Goal: Task Accomplishment & Management: Use online tool/utility

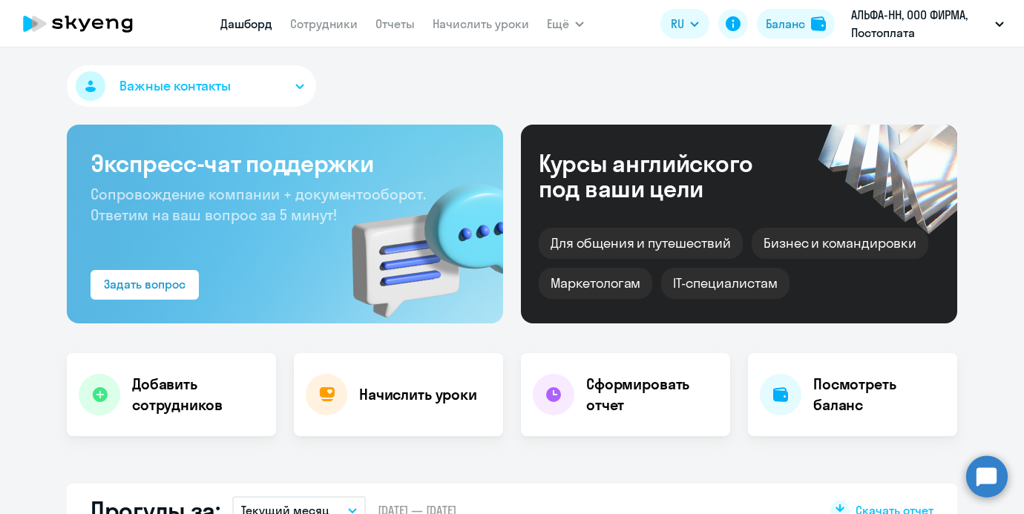
select select "30"
click at [436, 39] on app-header "[PERSON_NAME] Отчеты Начислить уроки Ещё Дашборд Сотрудники Отчеты Начислить ур…" at bounding box center [512, 24] width 1024 height 48
click at [436, 27] on link "Начислить уроки" at bounding box center [481, 23] width 97 height 15
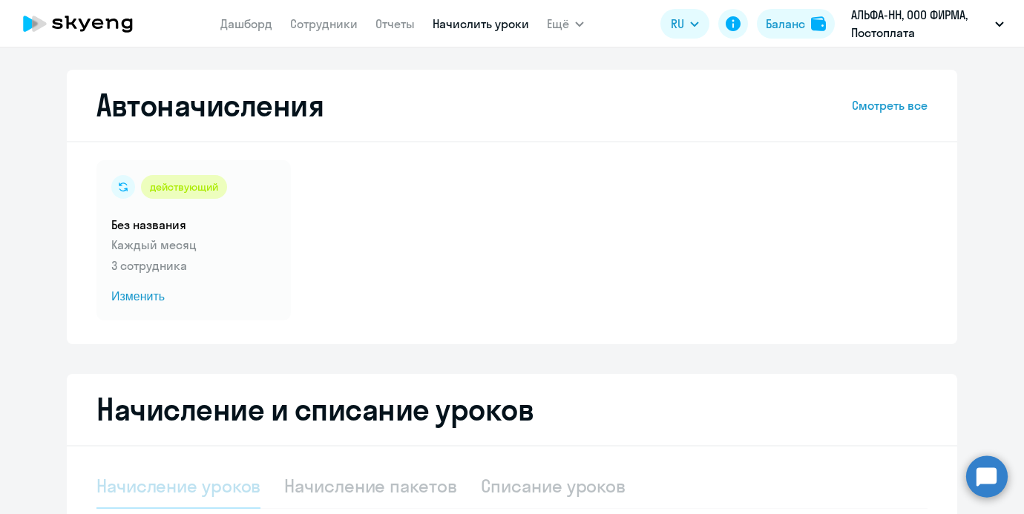
select select "10"
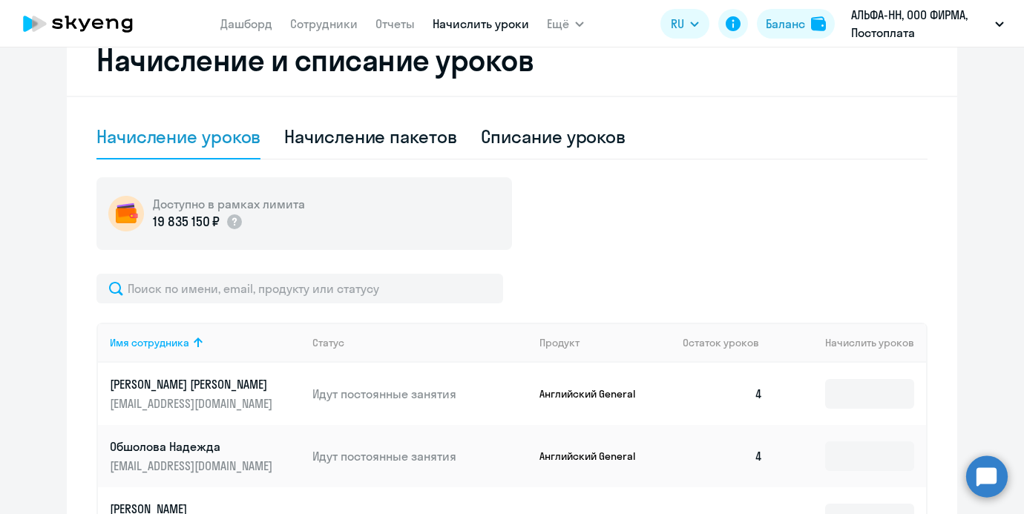
scroll to position [494, 0]
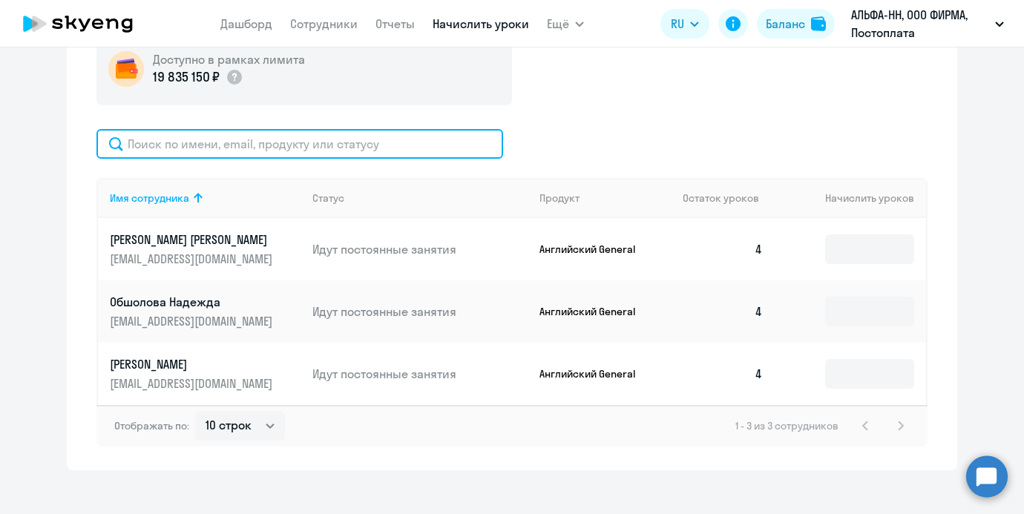
click at [283, 147] on input "text" at bounding box center [300, 144] width 407 height 30
paste input "[PERSON_NAME]"
type input "[PERSON_NAME]"
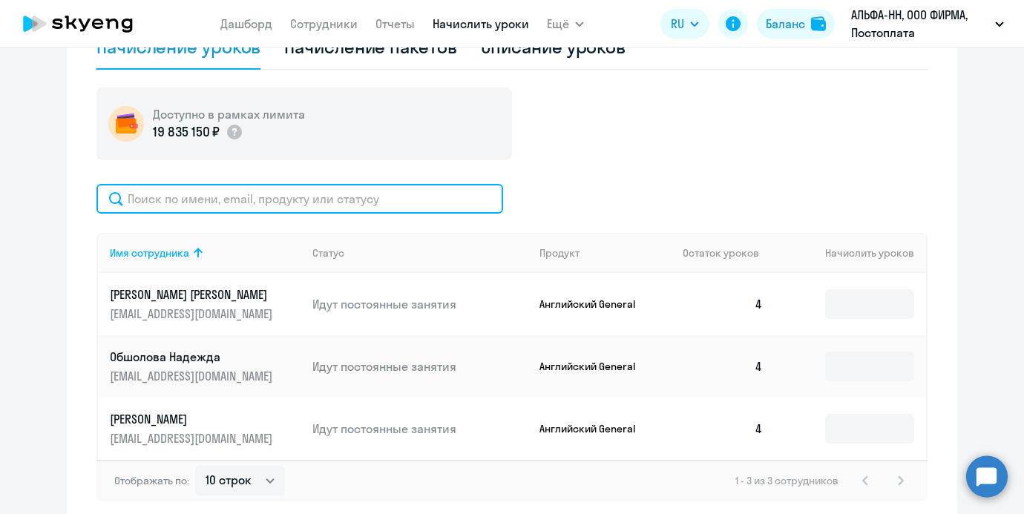
scroll to position [417, 0]
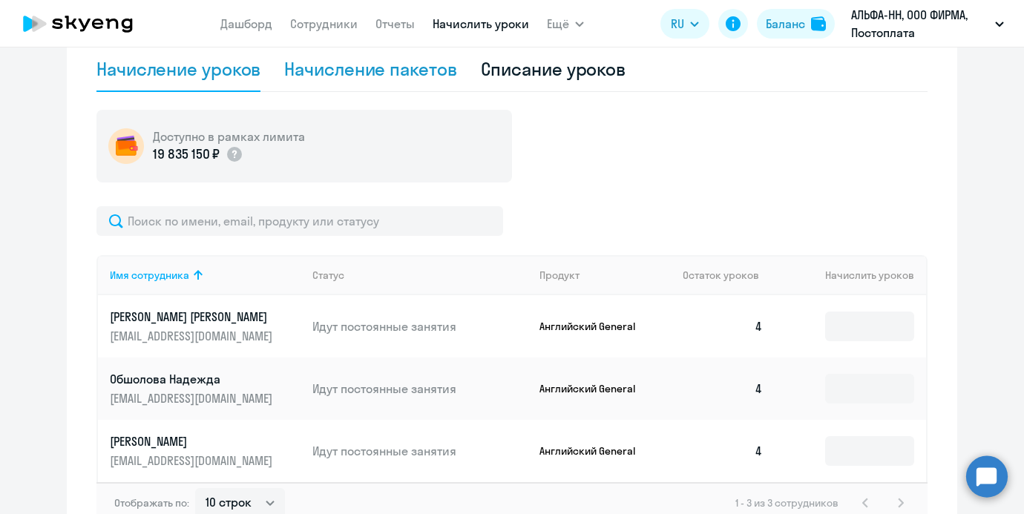
click at [310, 66] on div "Начисление пакетов" at bounding box center [370, 69] width 172 height 24
select select "10"
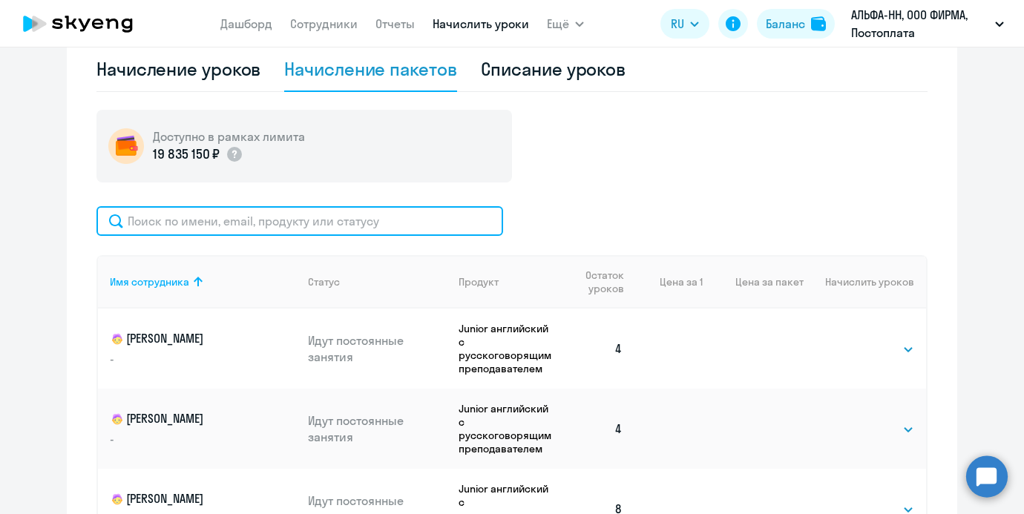
click at [335, 220] on input "text" at bounding box center [300, 221] width 407 height 30
paste input "[PERSON_NAME]"
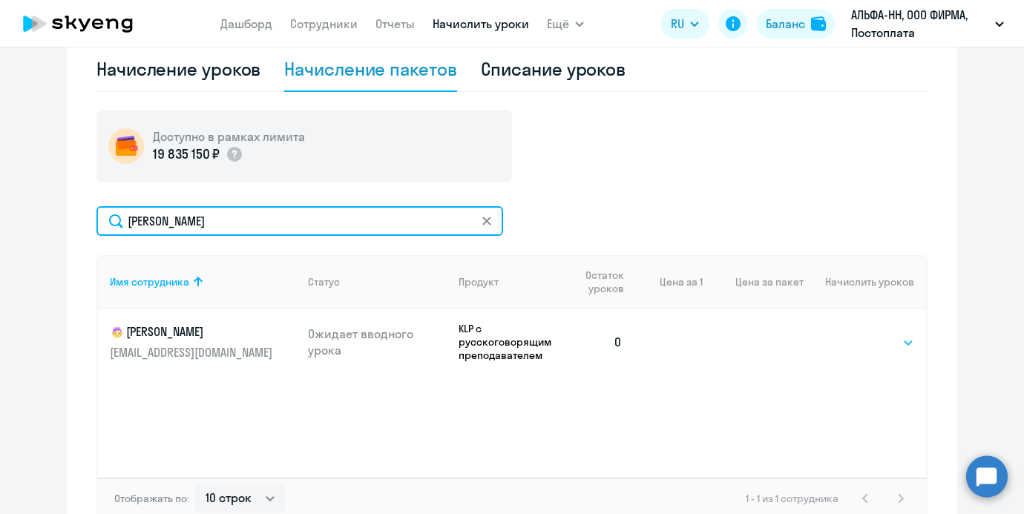
type input "[PERSON_NAME]"
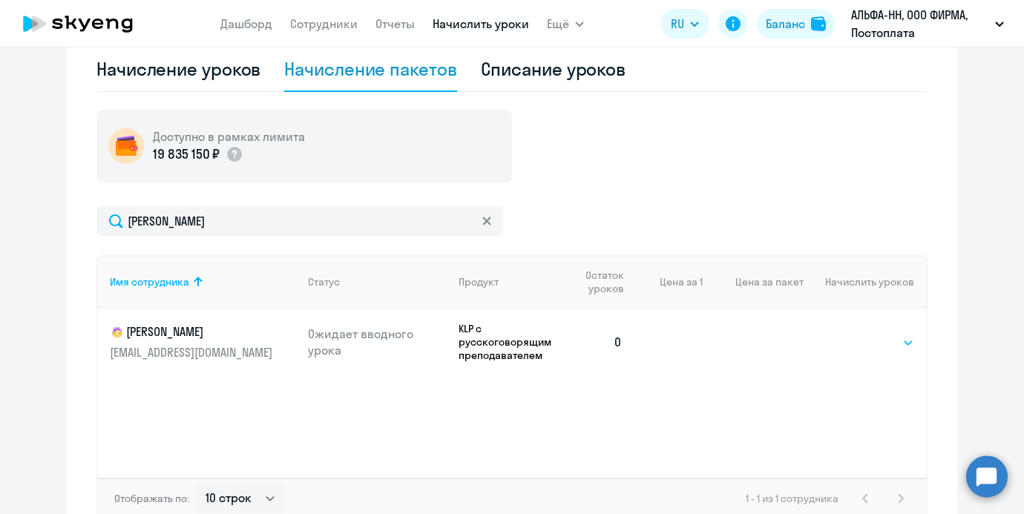
click at [863, 350] on select "Выбрать 4 8 16 32 64 96 128" at bounding box center [884, 343] width 61 height 18
select select "4"
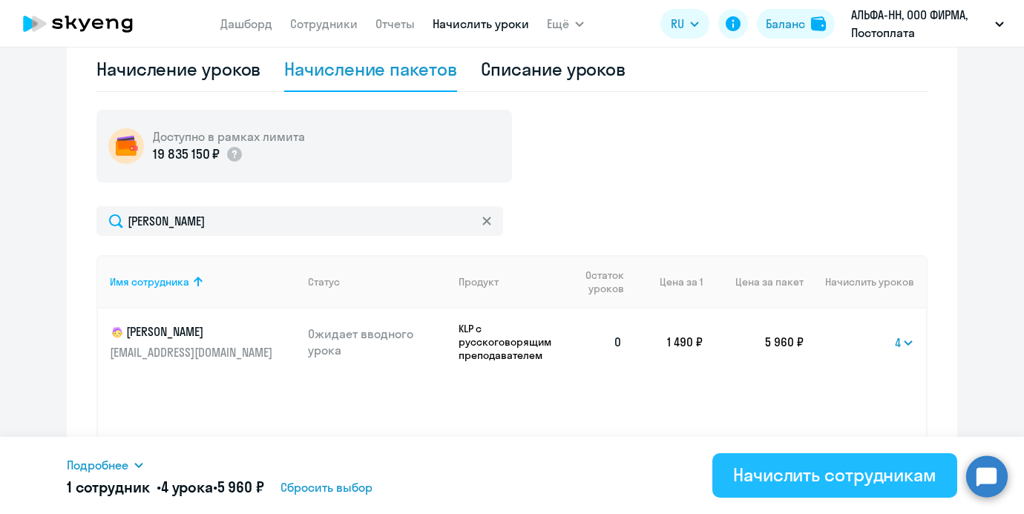
click at [792, 484] on div "Начислить сотрудникам" at bounding box center [834, 475] width 203 height 24
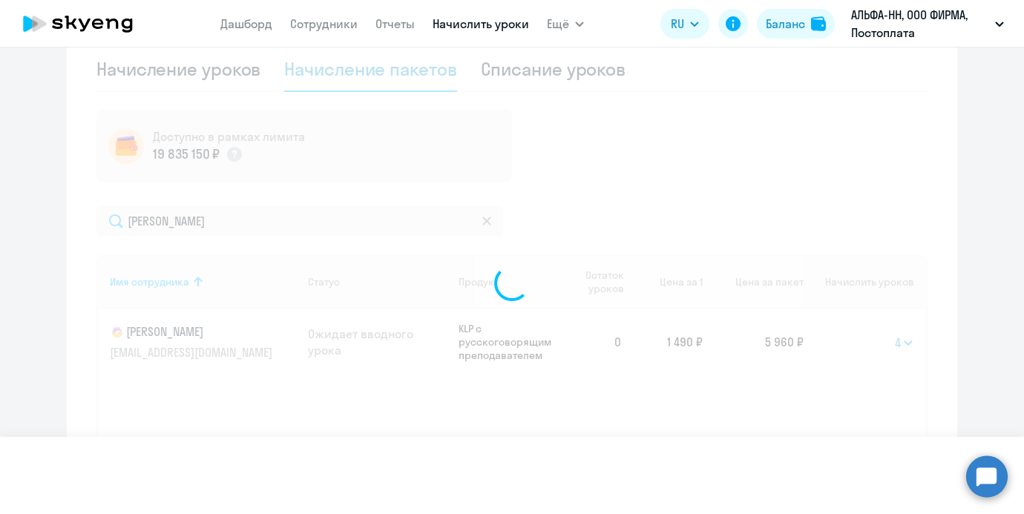
select select
